Goal: Task Accomplishment & Management: Manage account settings

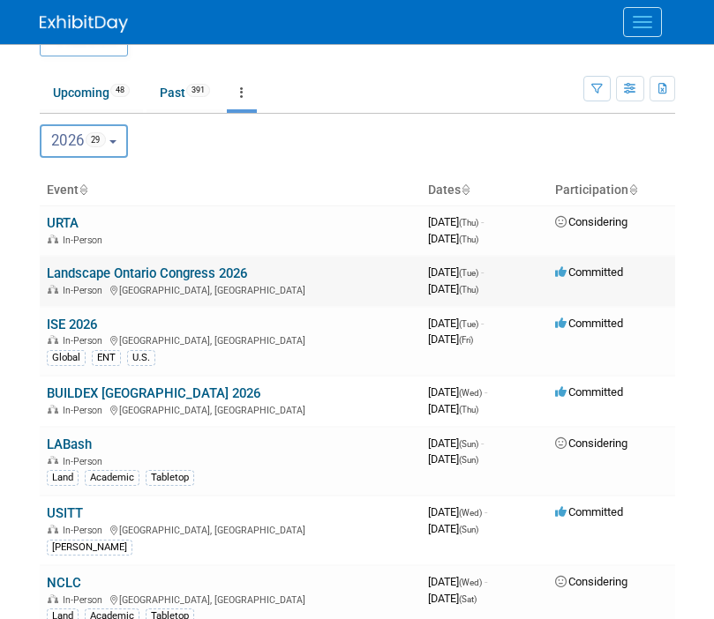
click at [117, 268] on link "Landscape Ontario Congress 2026" at bounding box center [147, 274] width 200 height 16
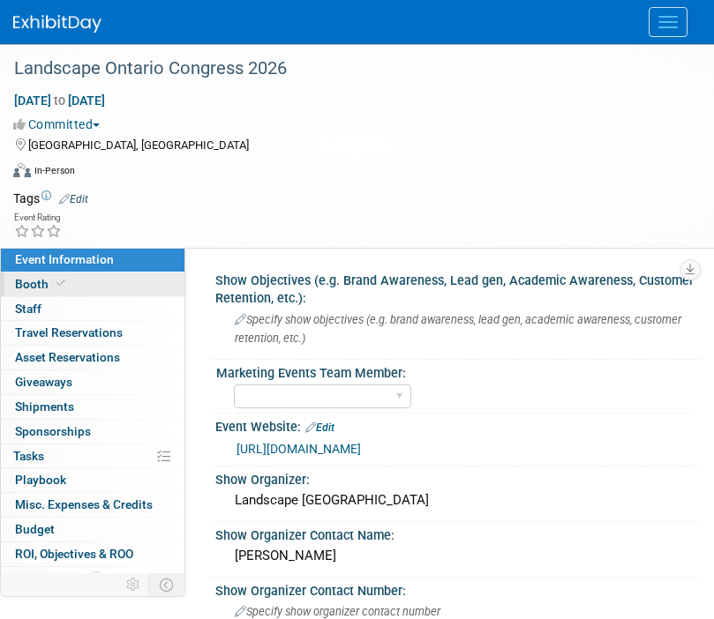
click at [32, 285] on span "Booth" at bounding box center [42, 284] width 54 height 14
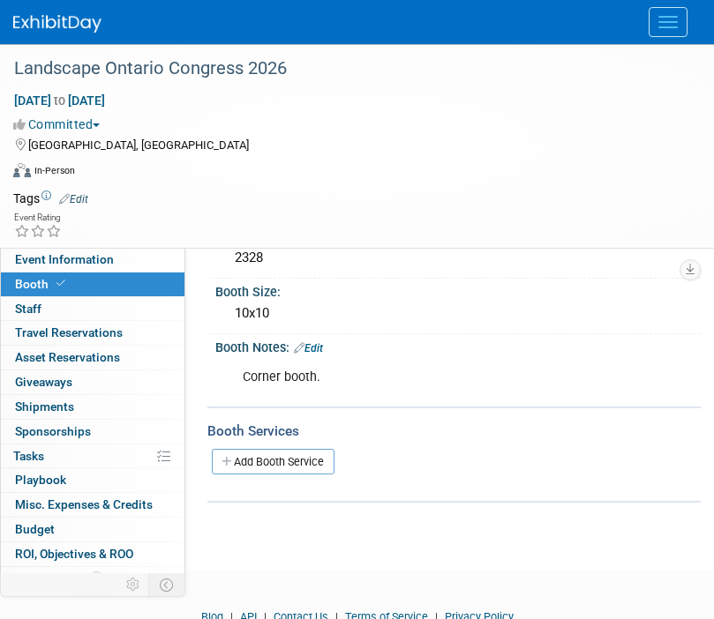
scroll to position [230, 0]
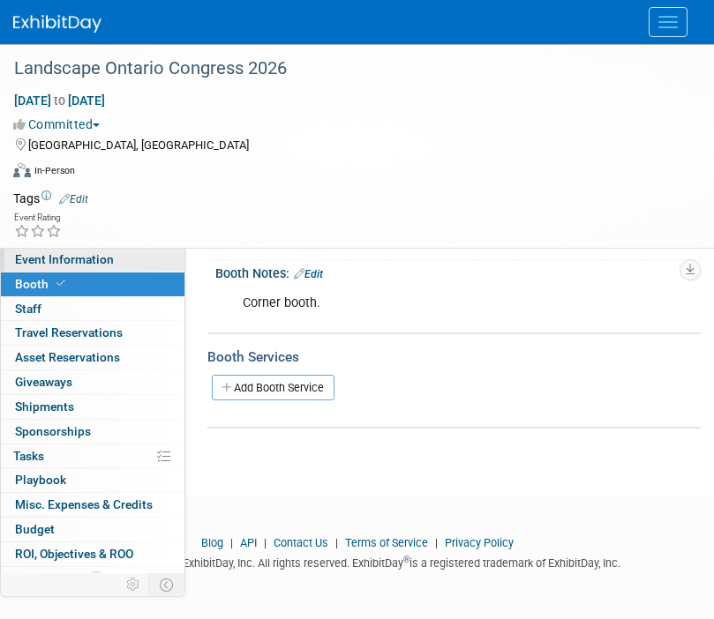
click at [73, 261] on span "Event Information" at bounding box center [64, 259] width 99 height 14
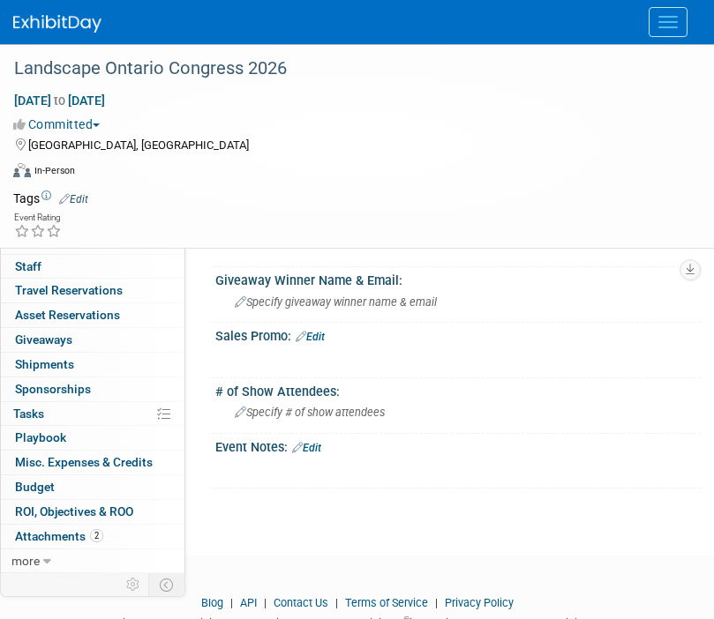
scroll to position [989, 0]
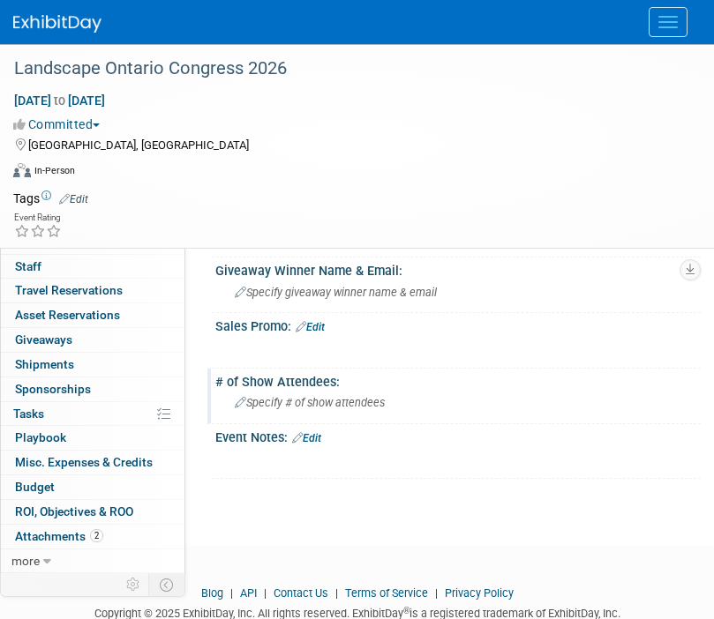
click at [288, 404] on span "Specify # of show attendees" at bounding box center [310, 402] width 150 height 13
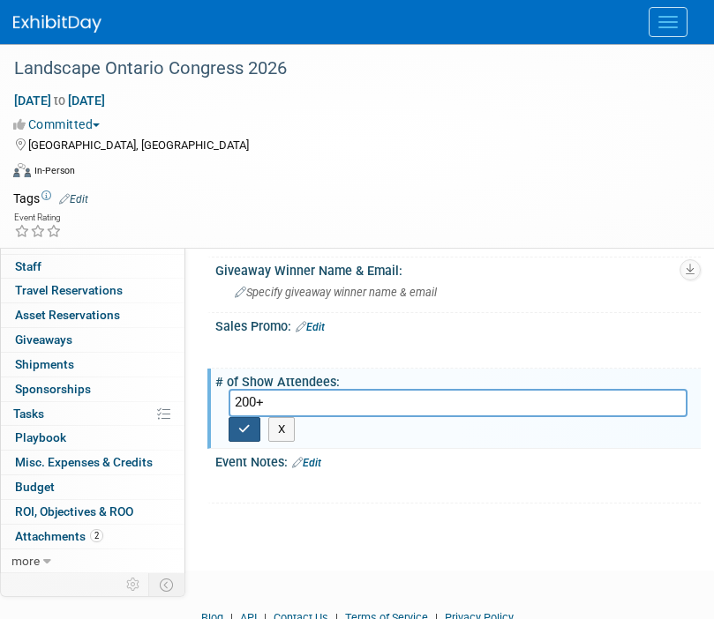
type input "200+"
click at [251, 430] on button "button" at bounding box center [244, 429] width 32 height 25
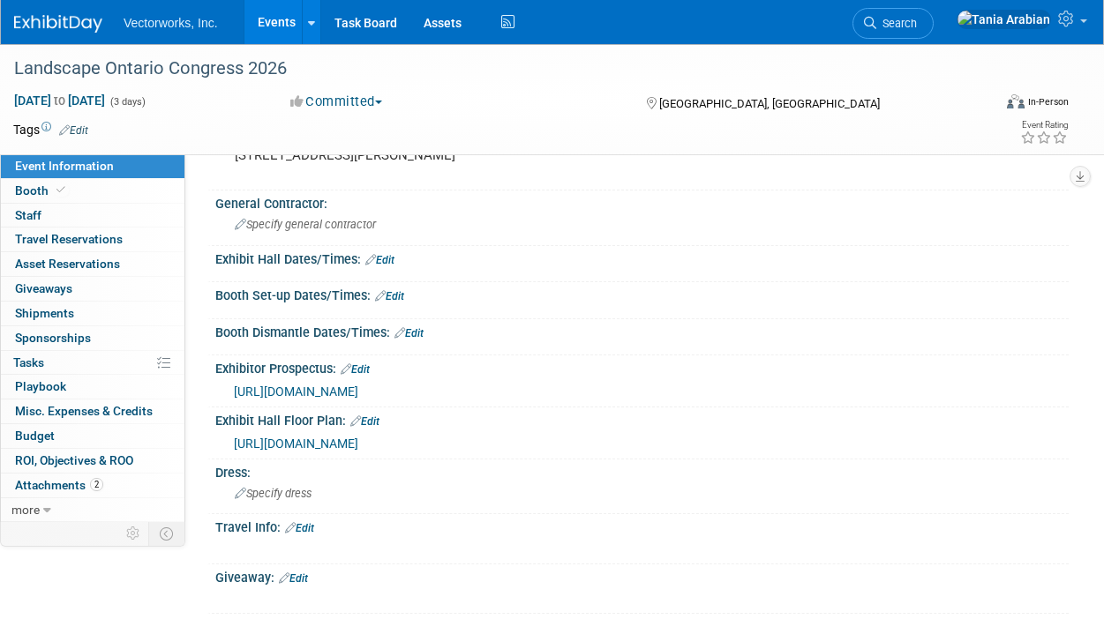
scroll to position [0, 0]
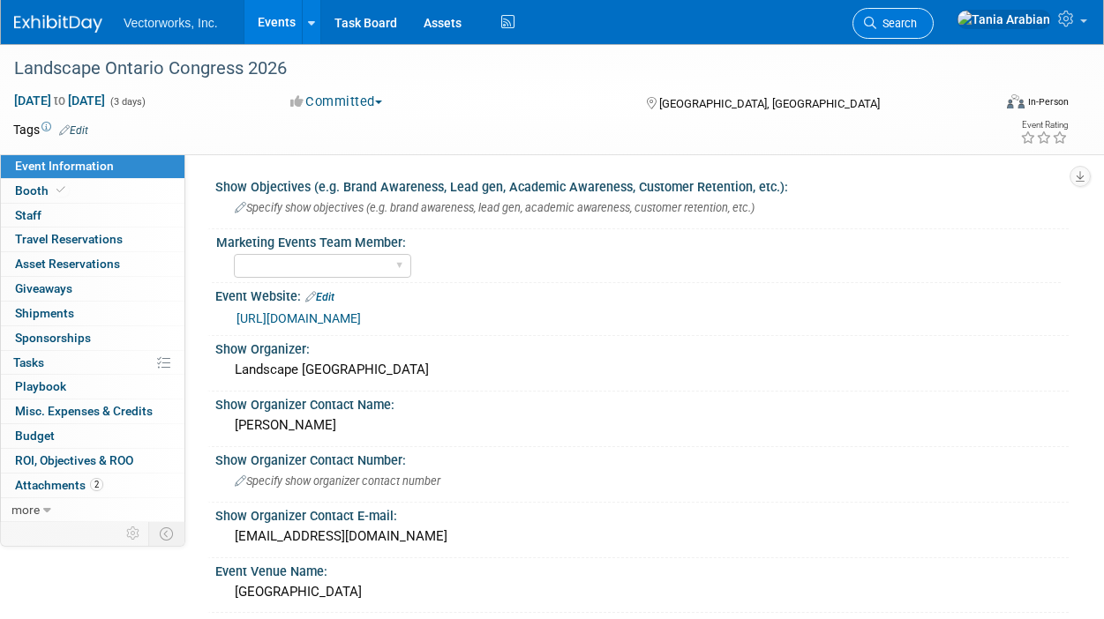
click at [713, 23] on span "Search" at bounding box center [896, 23] width 41 height 13
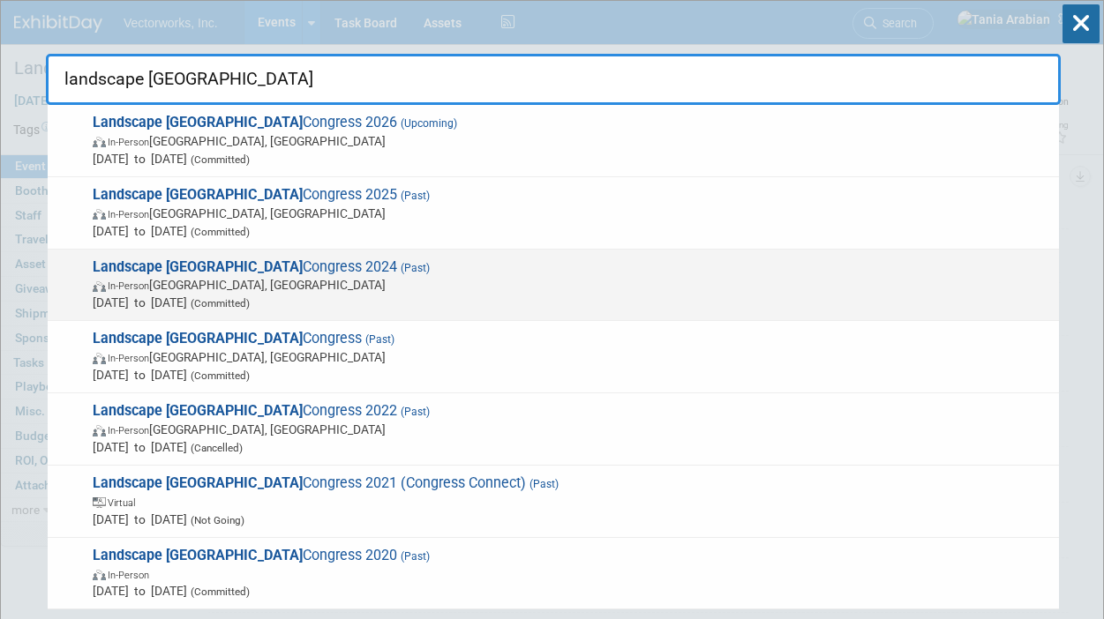
type input "landscape ontario"
click at [153, 273] on strong "Landscape Ontario" at bounding box center [198, 266] width 210 height 17
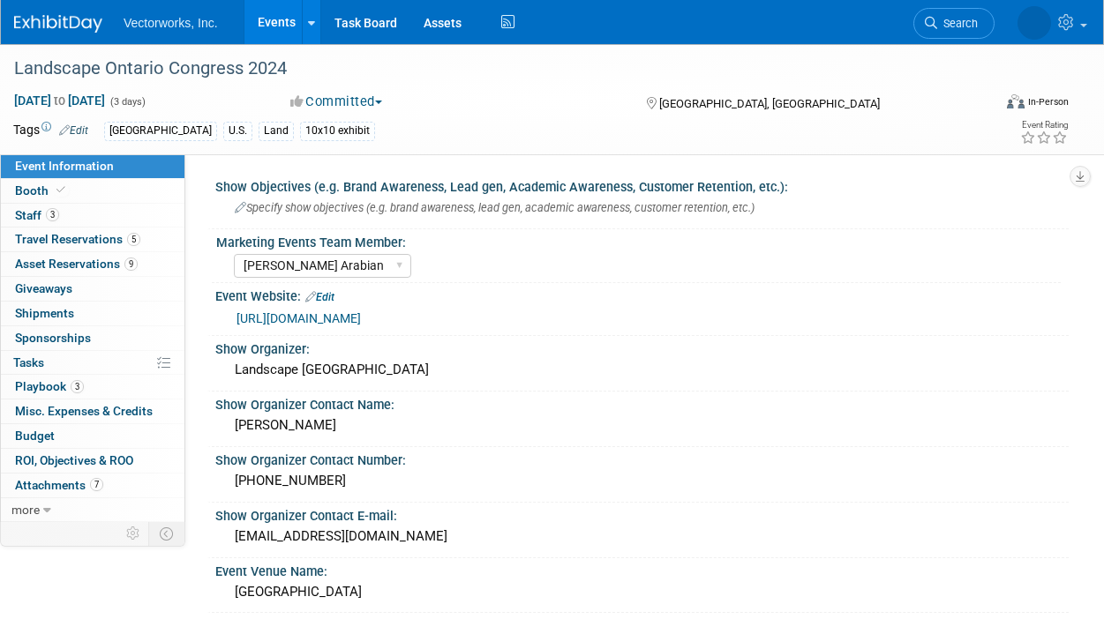
select select "[PERSON_NAME] Arabian"
click at [272, 26] on link "Events" at bounding box center [276, 22] width 64 height 44
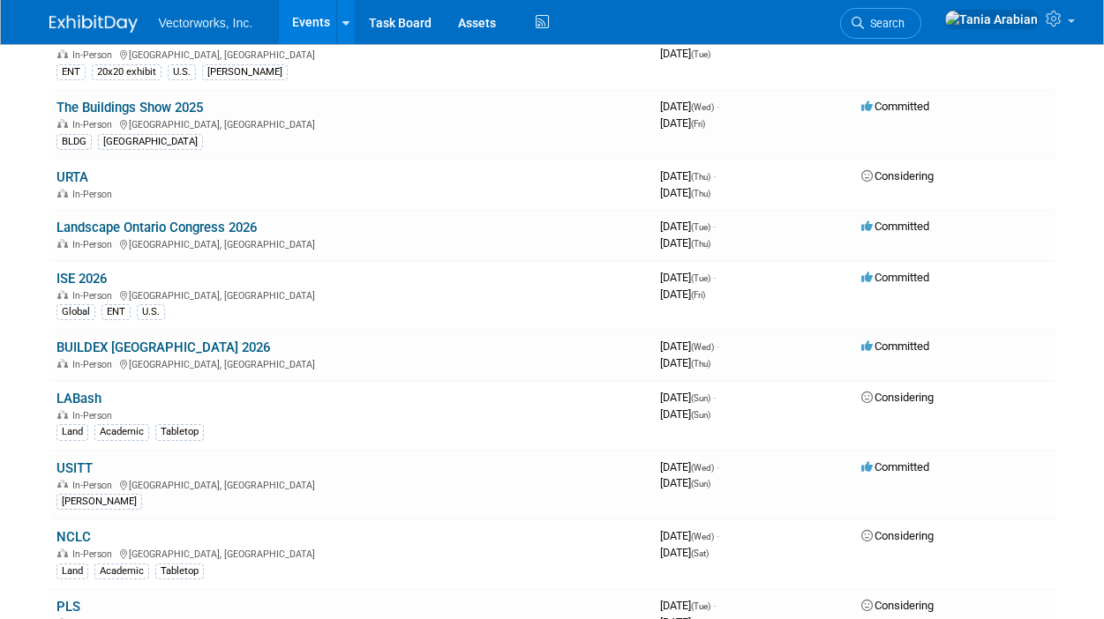
scroll to position [1317, 0]
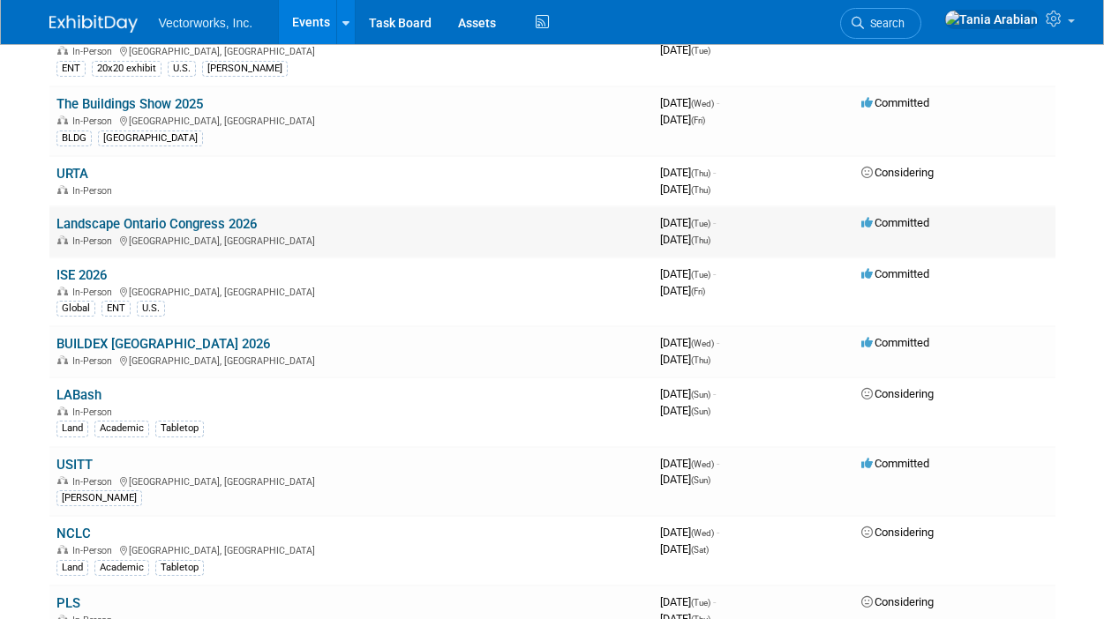
click at [183, 221] on link "Landscape Ontario Congress 2026" at bounding box center [156, 224] width 200 height 16
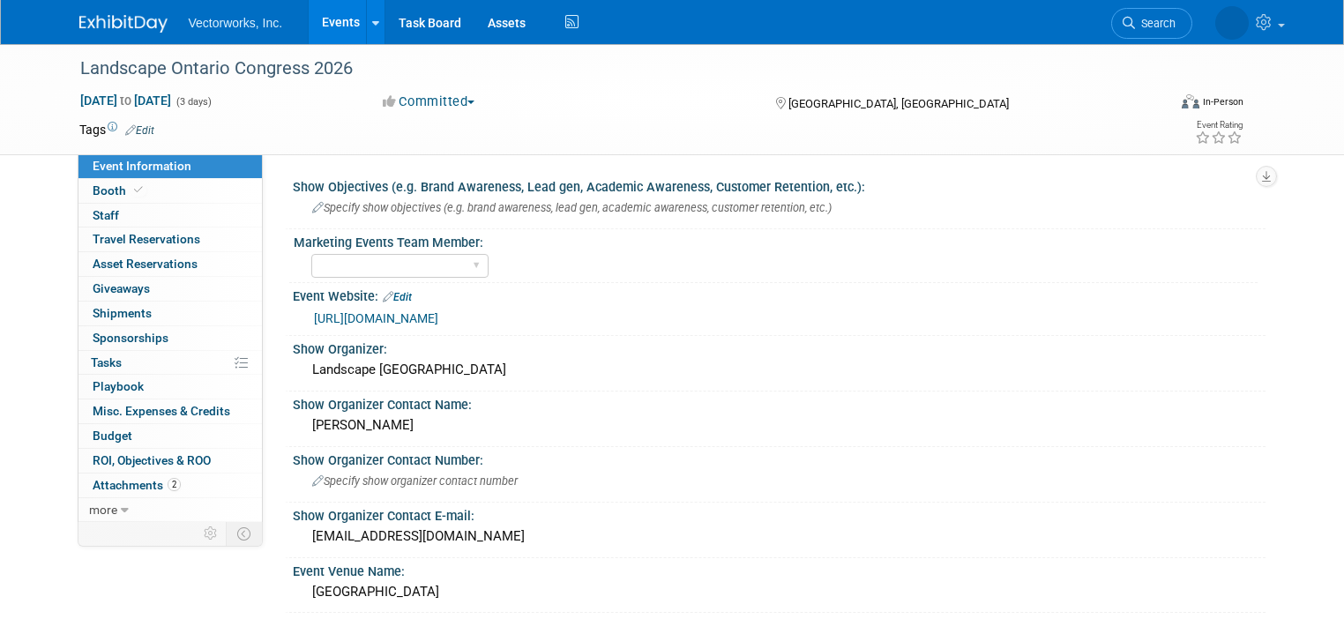
click at [335, 18] on link "Events" at bounding box center [341, 22] width 64 height 44
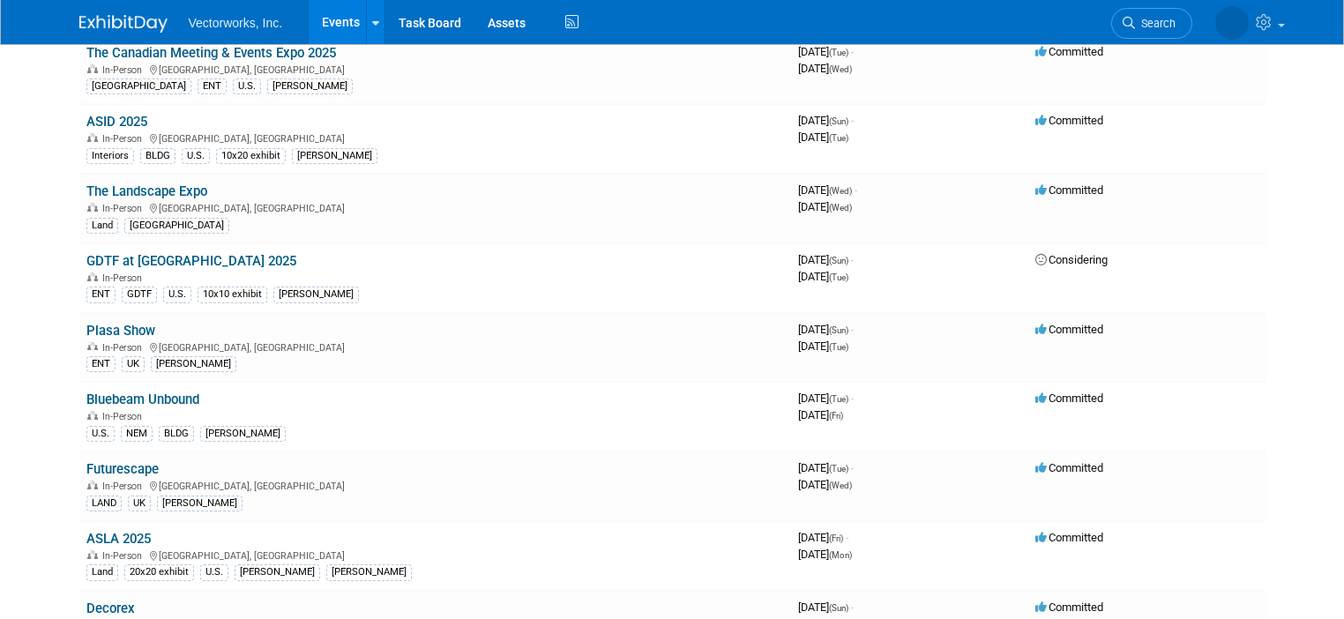
scroll to position [171, 0]
